Goal: Transaction & Acquisition: Book appointment/travel/reservation

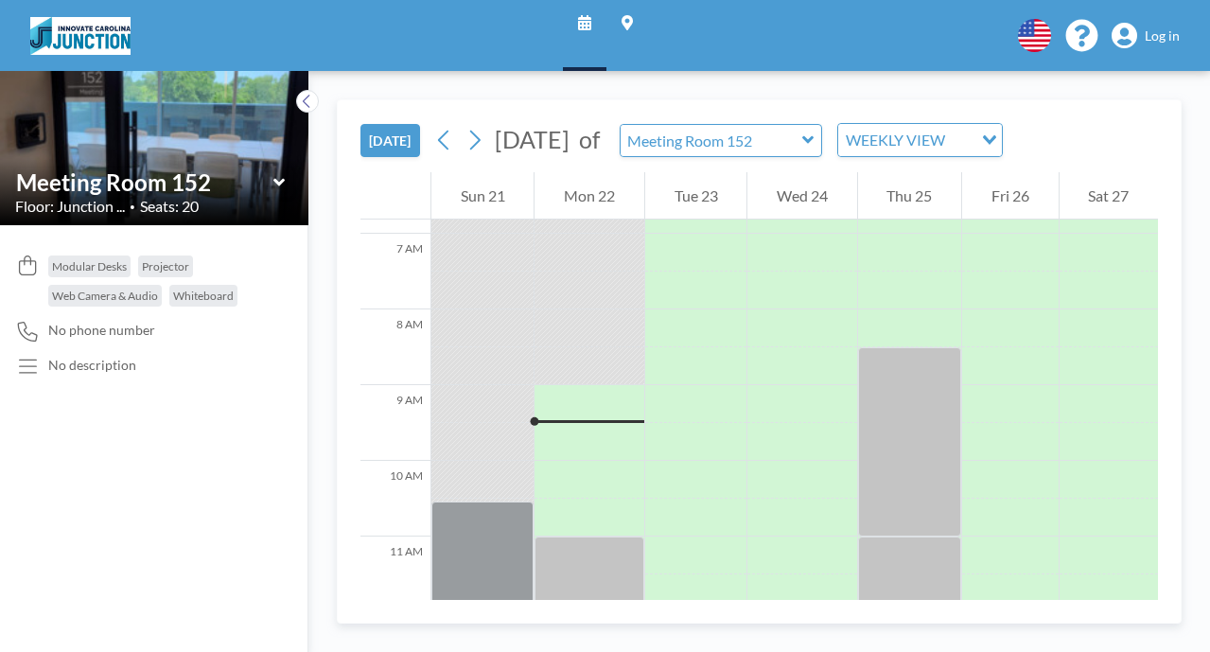
scroll to position [522, 0]
click at [1176, 34] on span "Log in" at bounding box center [1161, 35] width 35 height 17
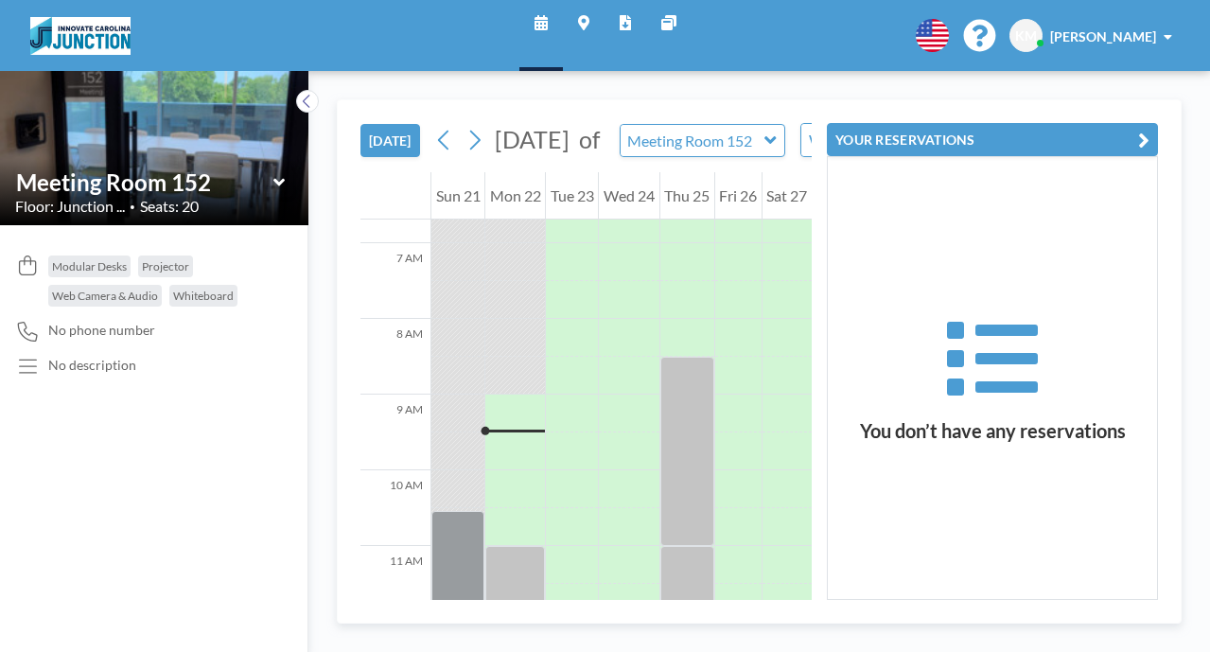
scroll to position [522, 0]
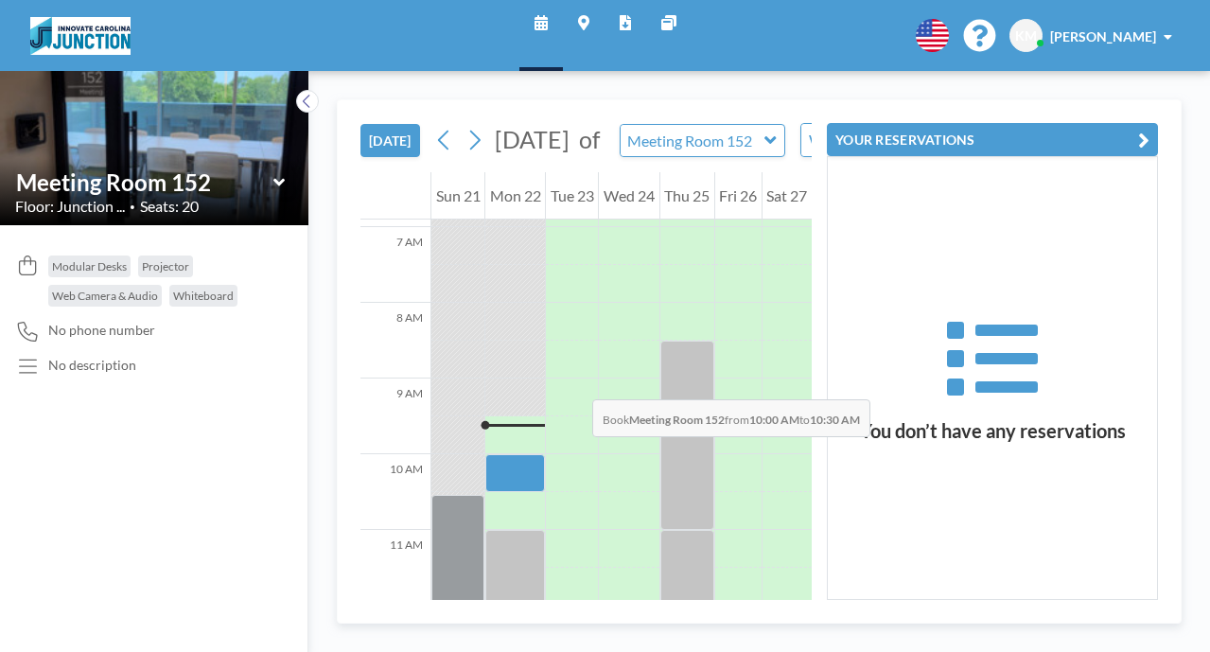
click at [485, 454] on div at bounding box center [515, 473] width 60 height 38
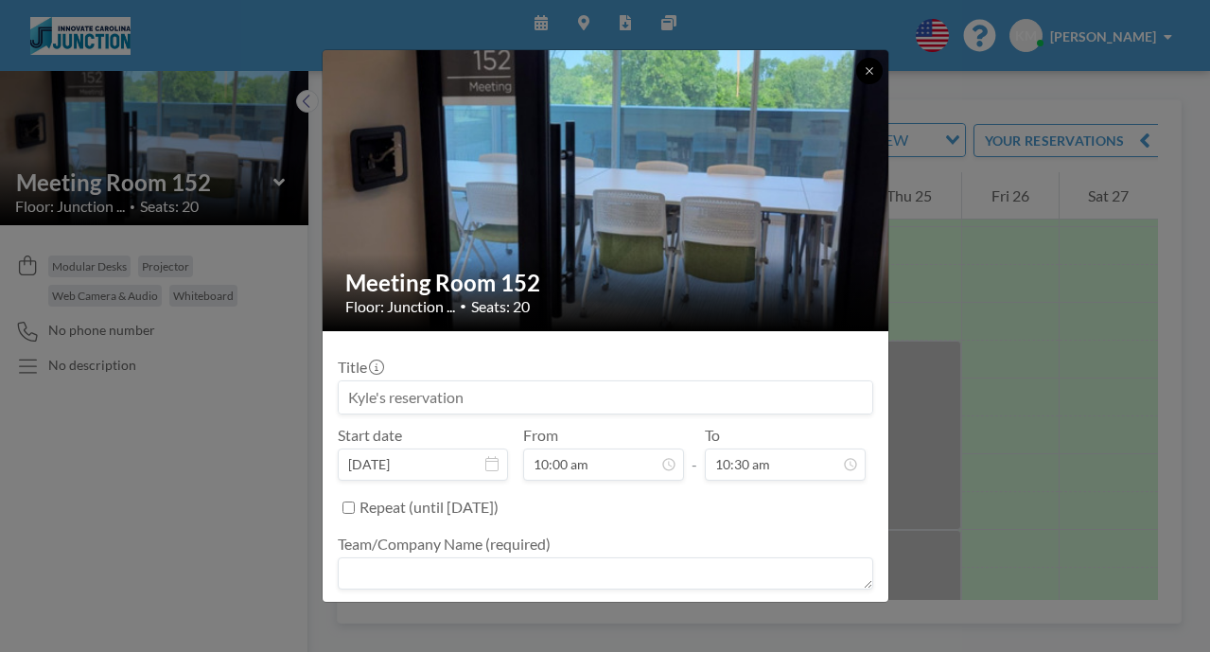
click at [856, 68] on button at bounding box center [869, 71] width 26 height 26
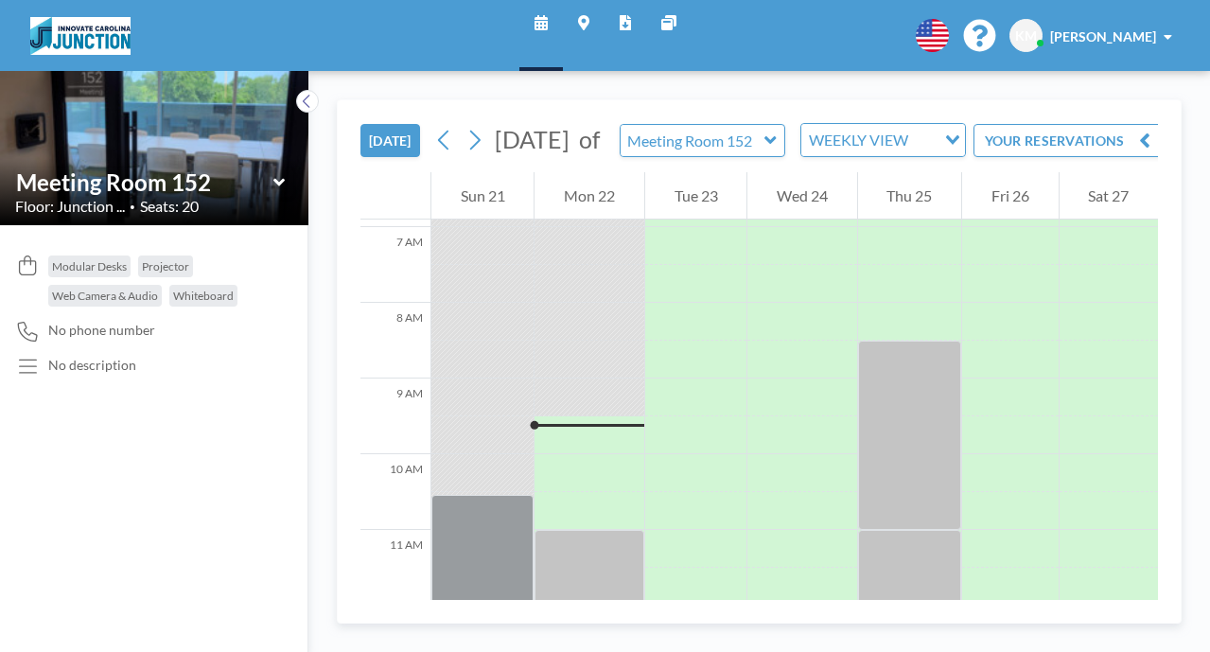
click at [273, 173] on icon at bounding box center [279, 182] width 12 height 19
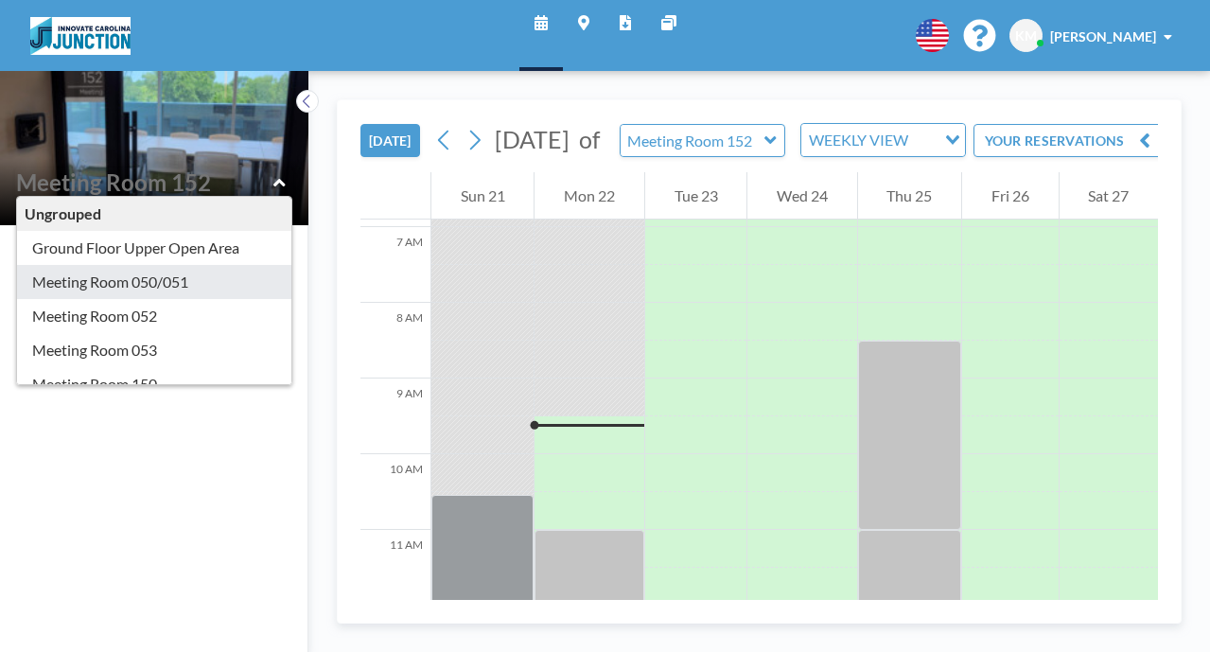
type input "Meeting Room 050/051"
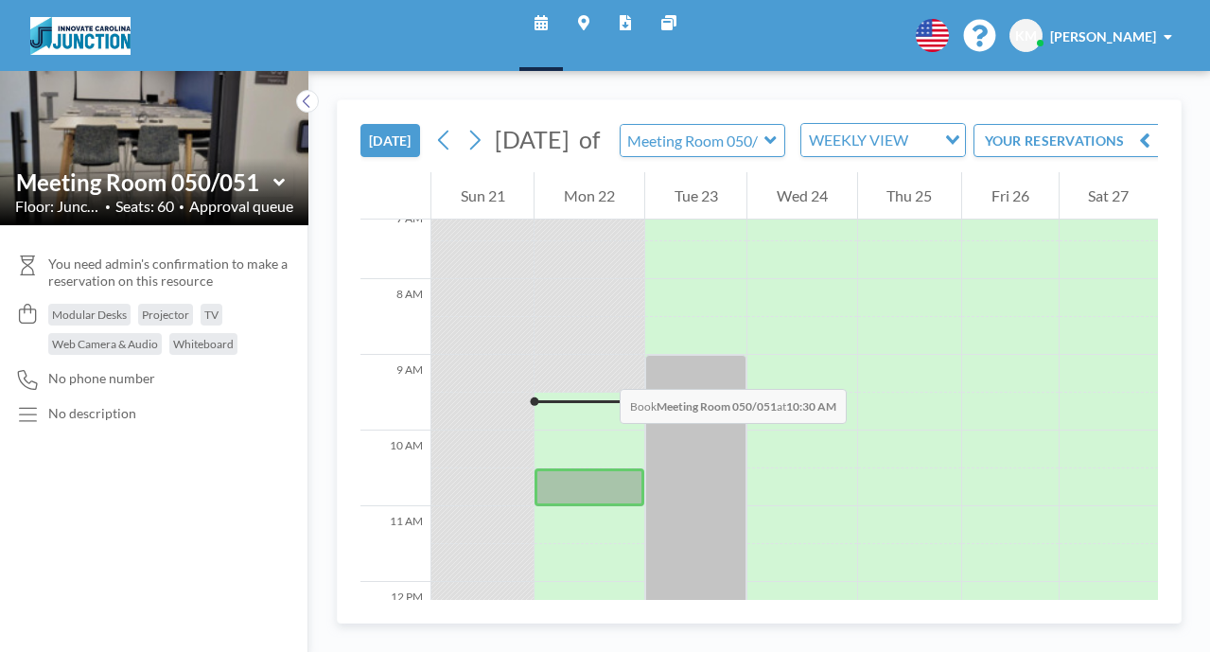
scroll to position [553, 0]
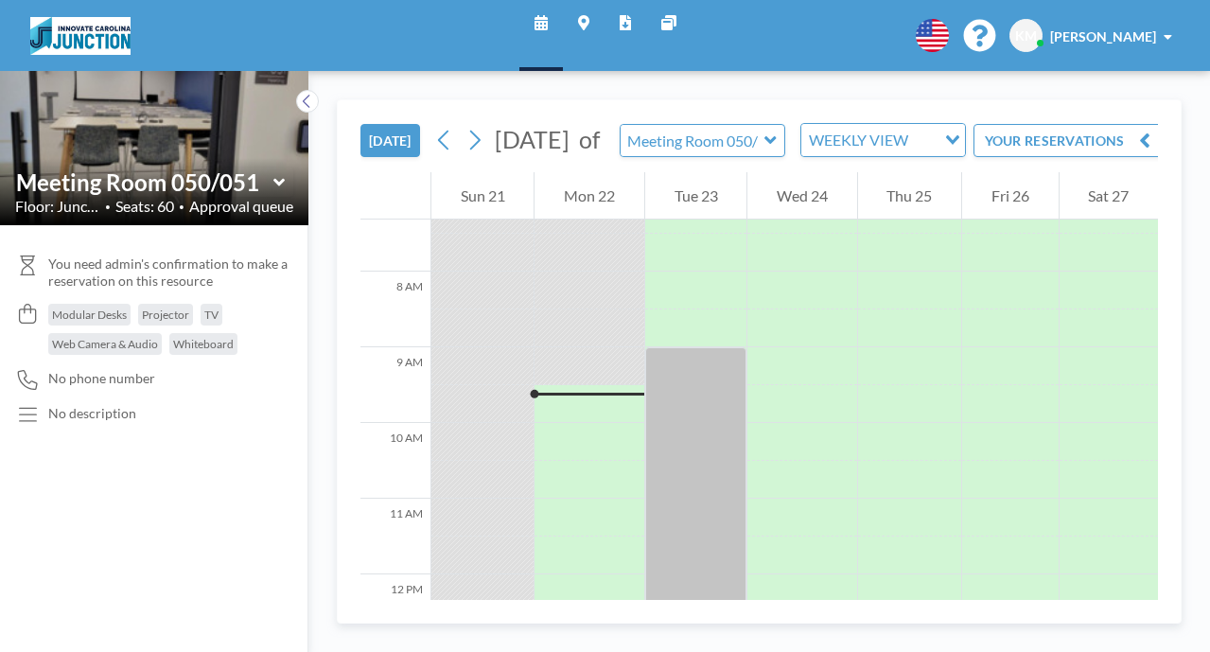
click at [273, 173] on icon at bounding box center [279, 182] width 12 height 19
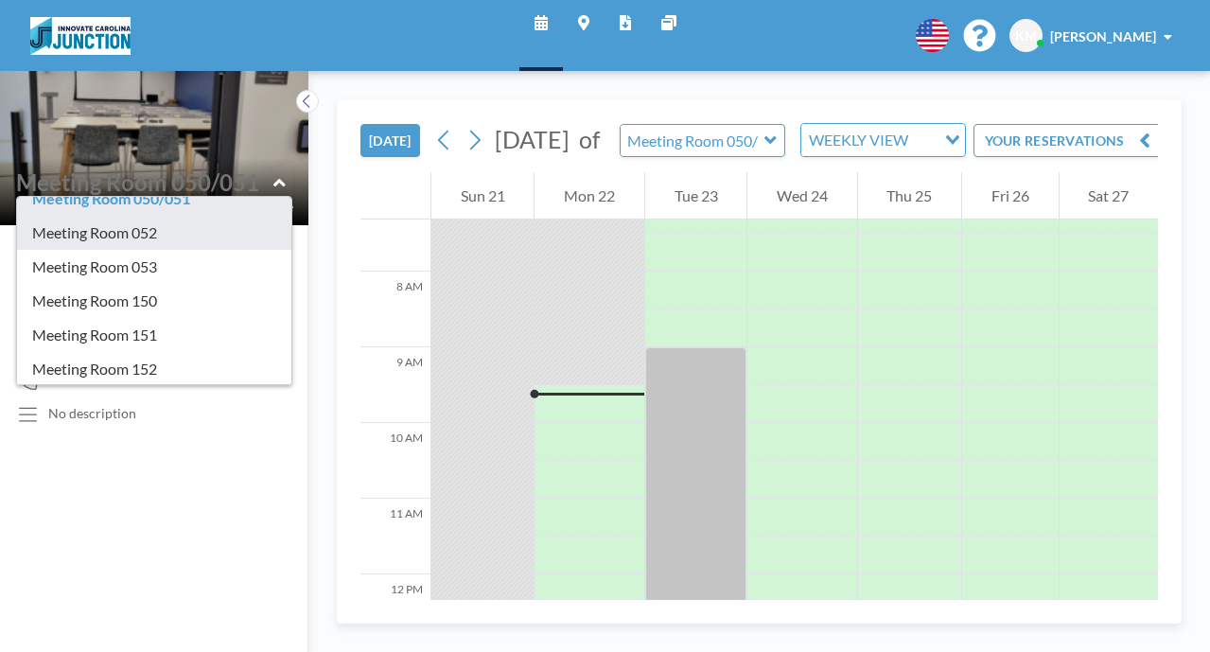
scroll to position [86, 0]
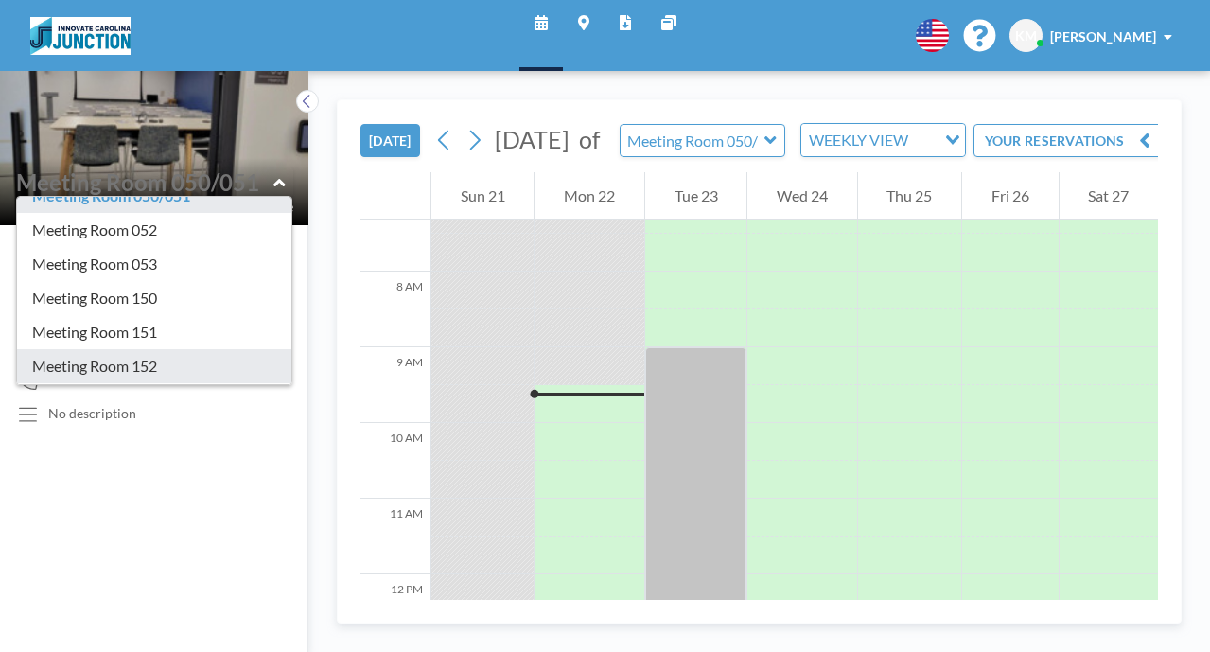
type input "Meeting Room 152"
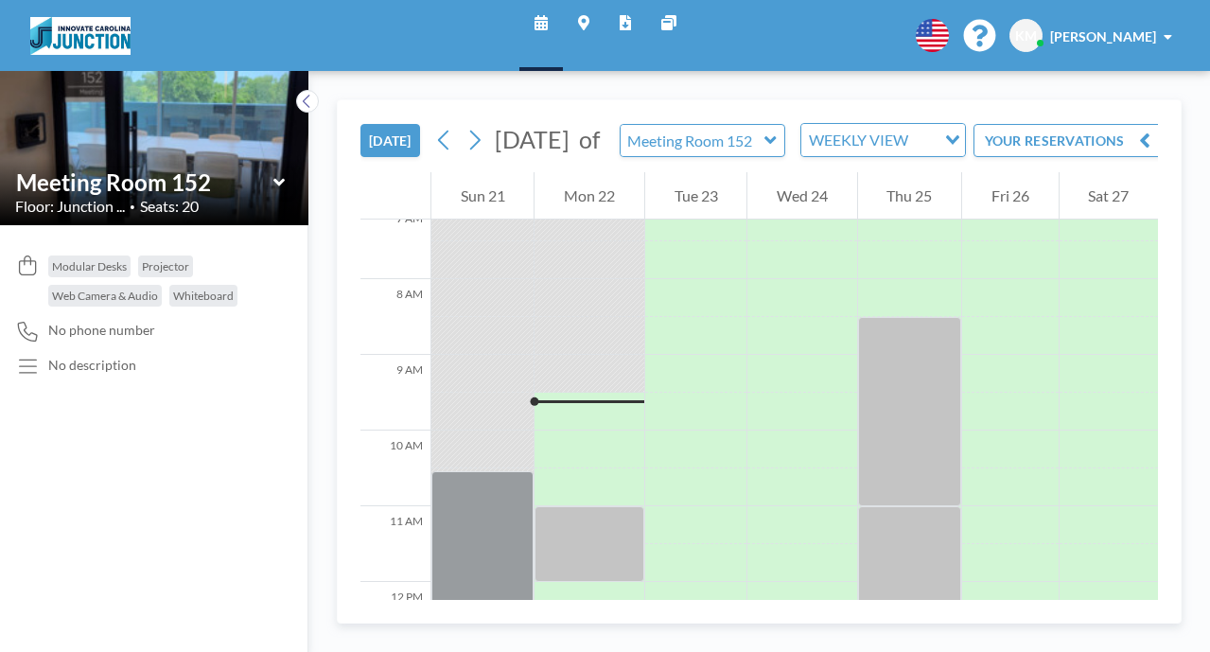
scroll to position [553, 0]
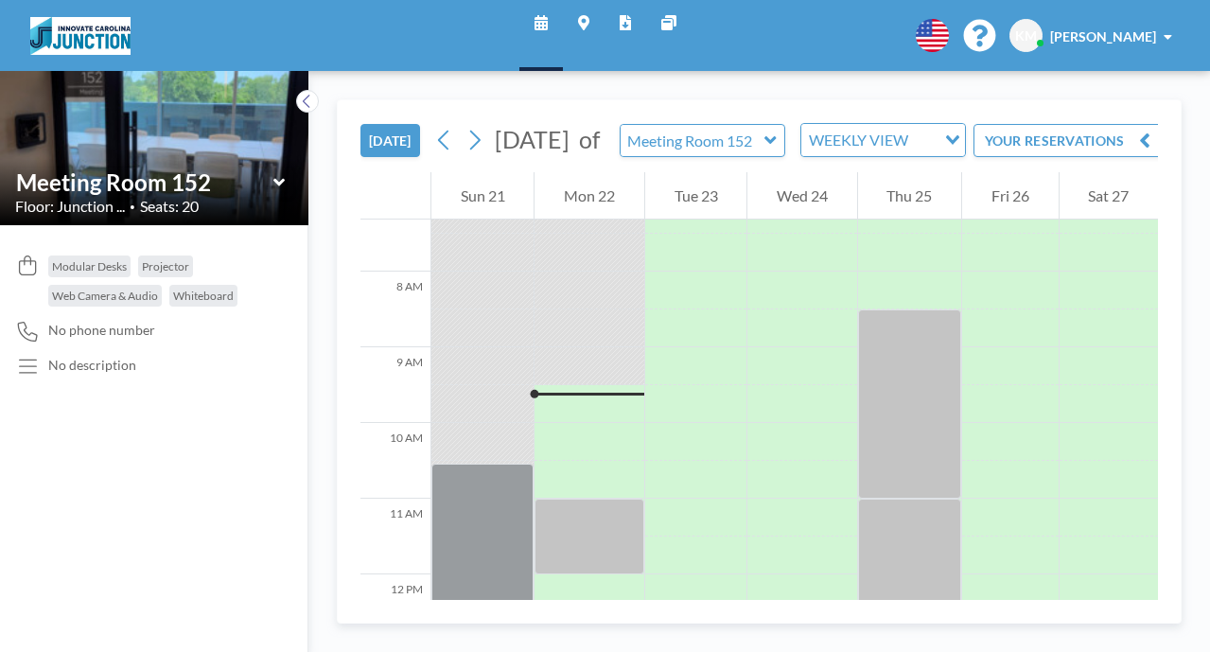
click at [272, 178] on icon at bounding box center [277, 182] width 11 height 8
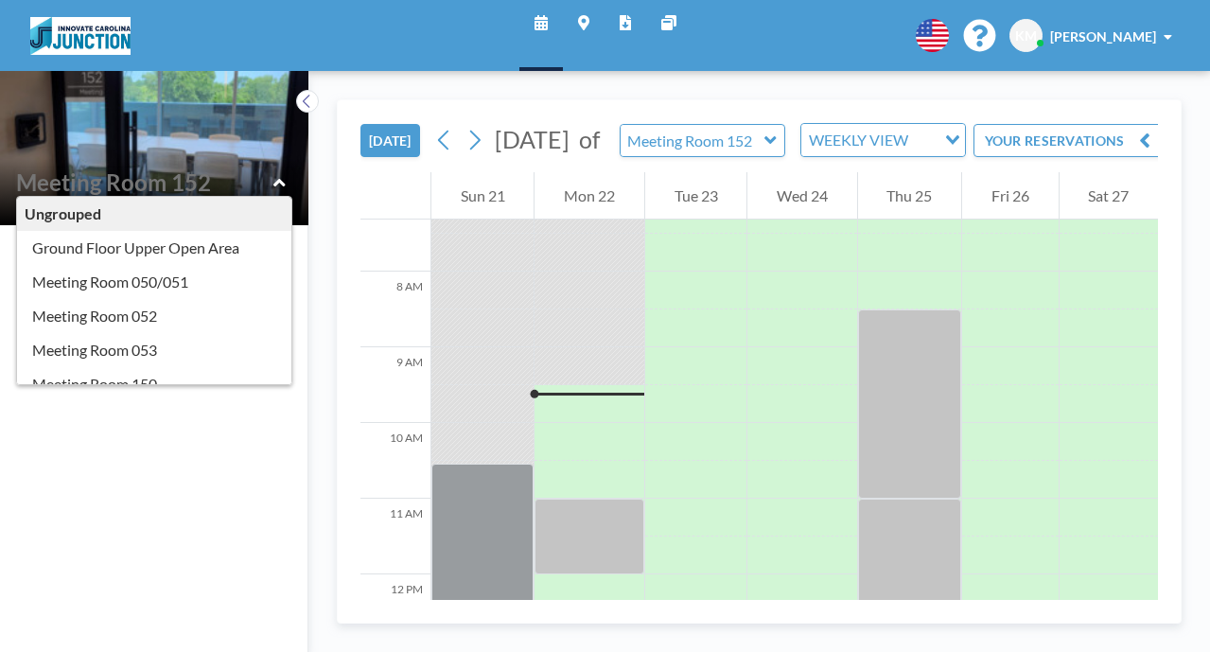
type input "Meeting Room 151"
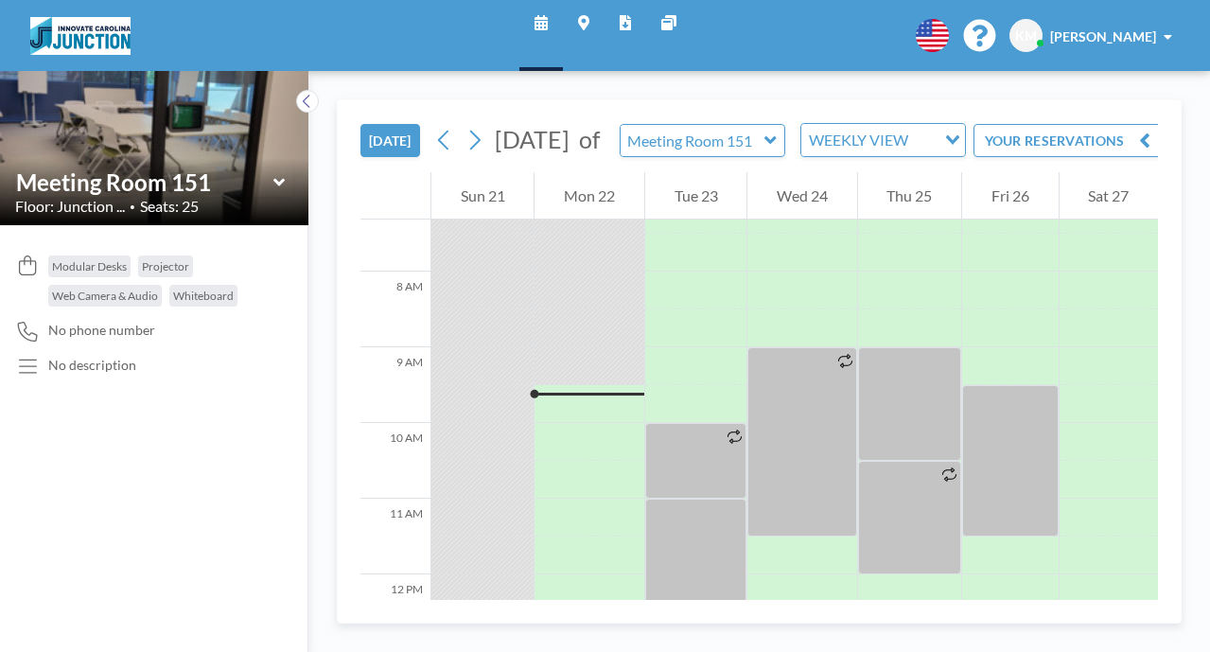
click at [225, 167] on div "Meeting Room 151" at bounding box center [154, 181] width 278 height 29
click at [273, 173] on icon at bounding box center [279, 182] width 12 height 19
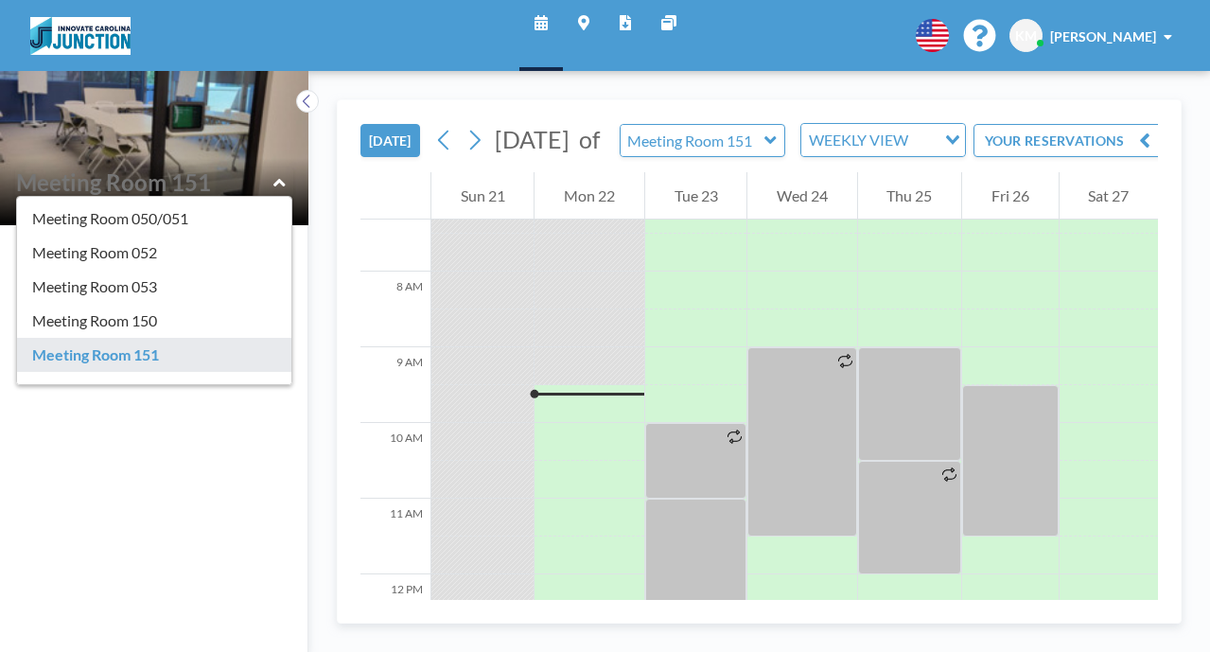
scroll to position [64, 0]
type input "Meeting Room 150"
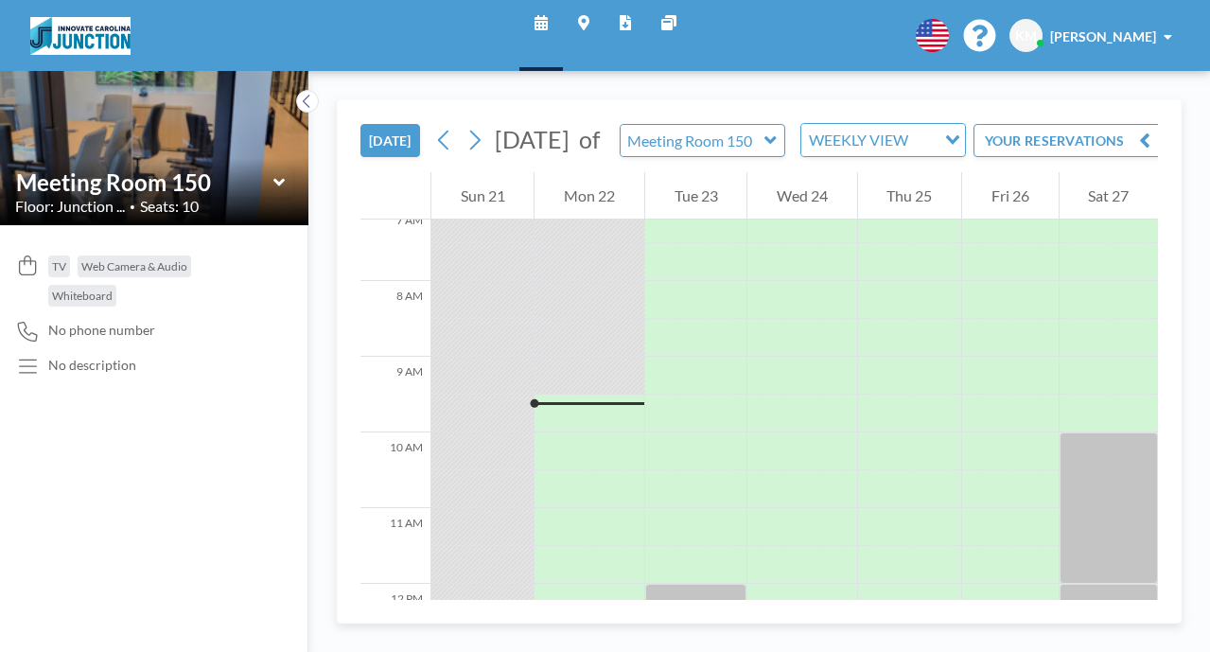
scroll to position [553, 0]
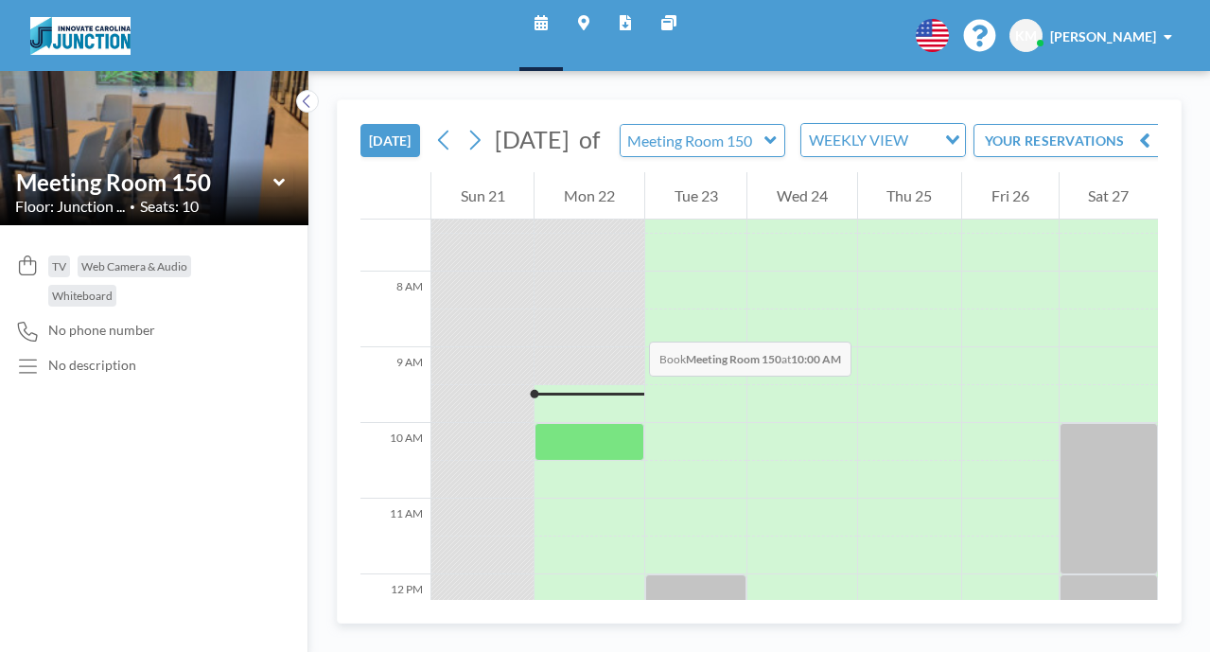
click at [534, 423] on div at bounding box center [588, 442] width 109 height 38
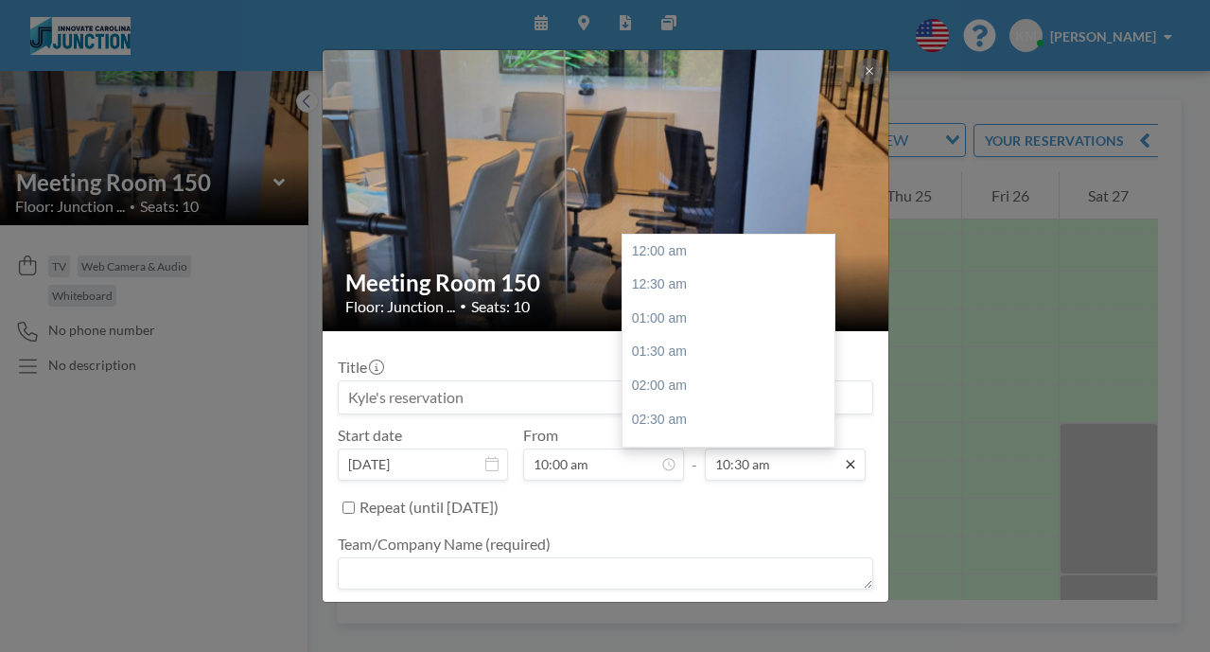
scroll to position [634, 0]
click at [667, 409] on div "12:00 pm" at bounding box center [728, 426] width 212 height 34
type input "12:00 pm"
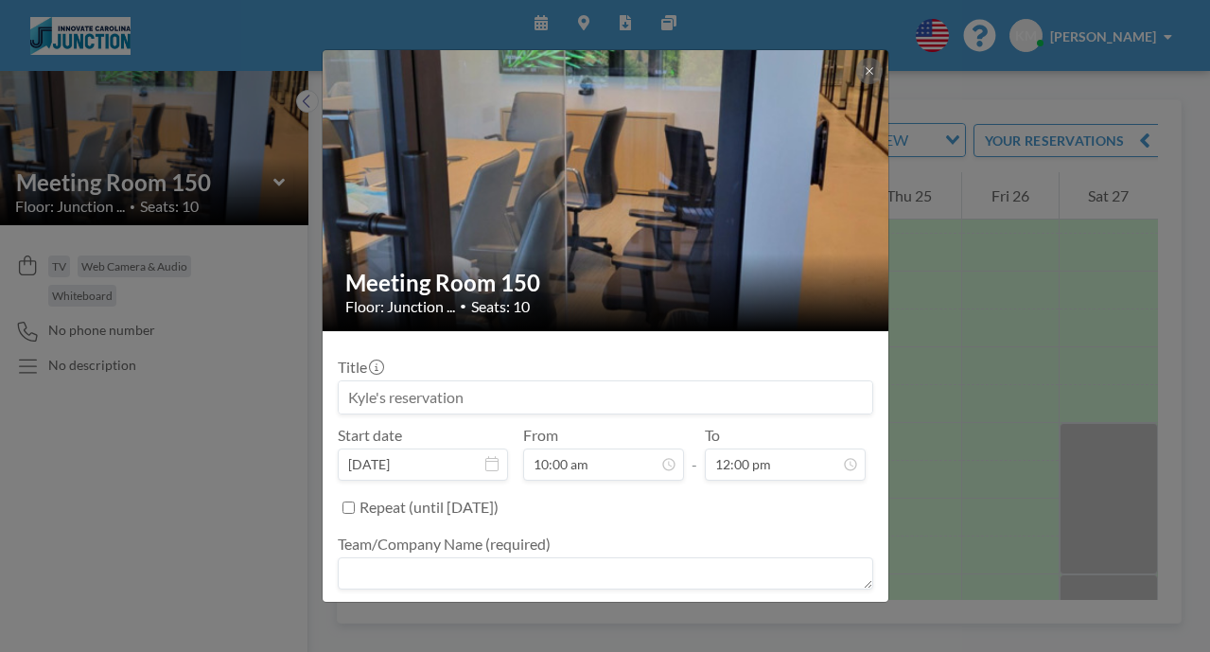
click at [653, 557] on textarea at bounding box center [605, 573] width 535 height 32
type textarea "dipg"
click at [798, 595] on form "Title Start date [DATE] From 10:00 am - To 12:00 pm Repeat (until [DATE]) Team/…" at bounding box center [605, 528] width 566 height 395
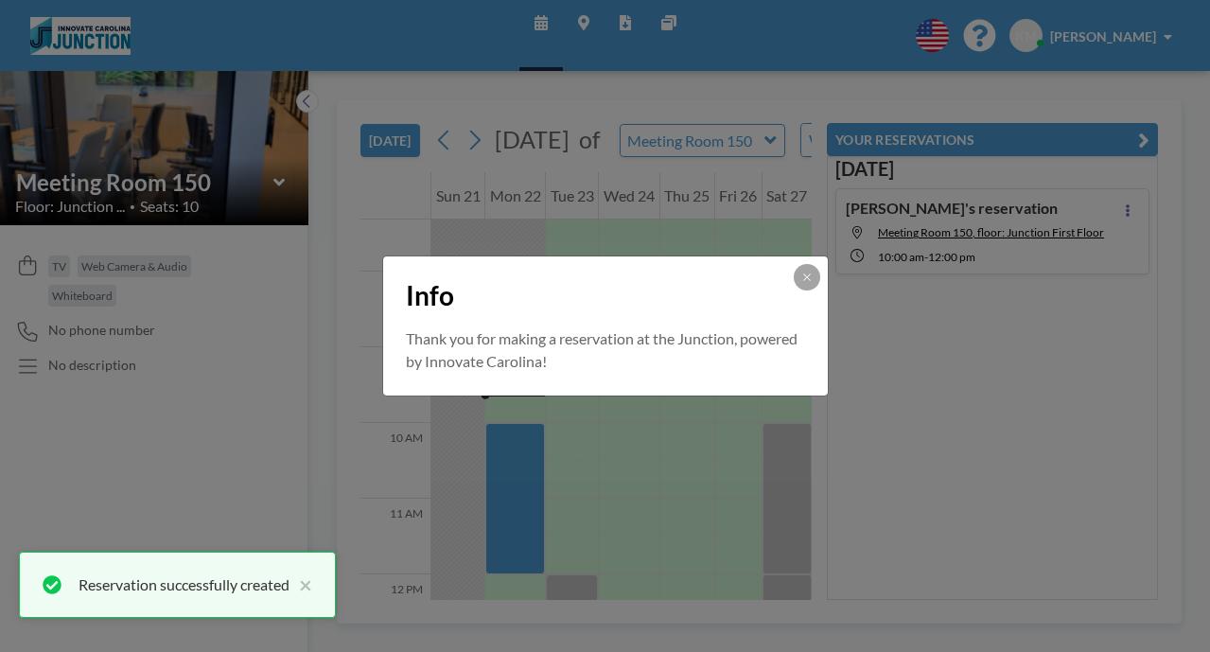
scroll to position [0, 0]
